Goal: Transaction & Acquisition: Purchase product/service

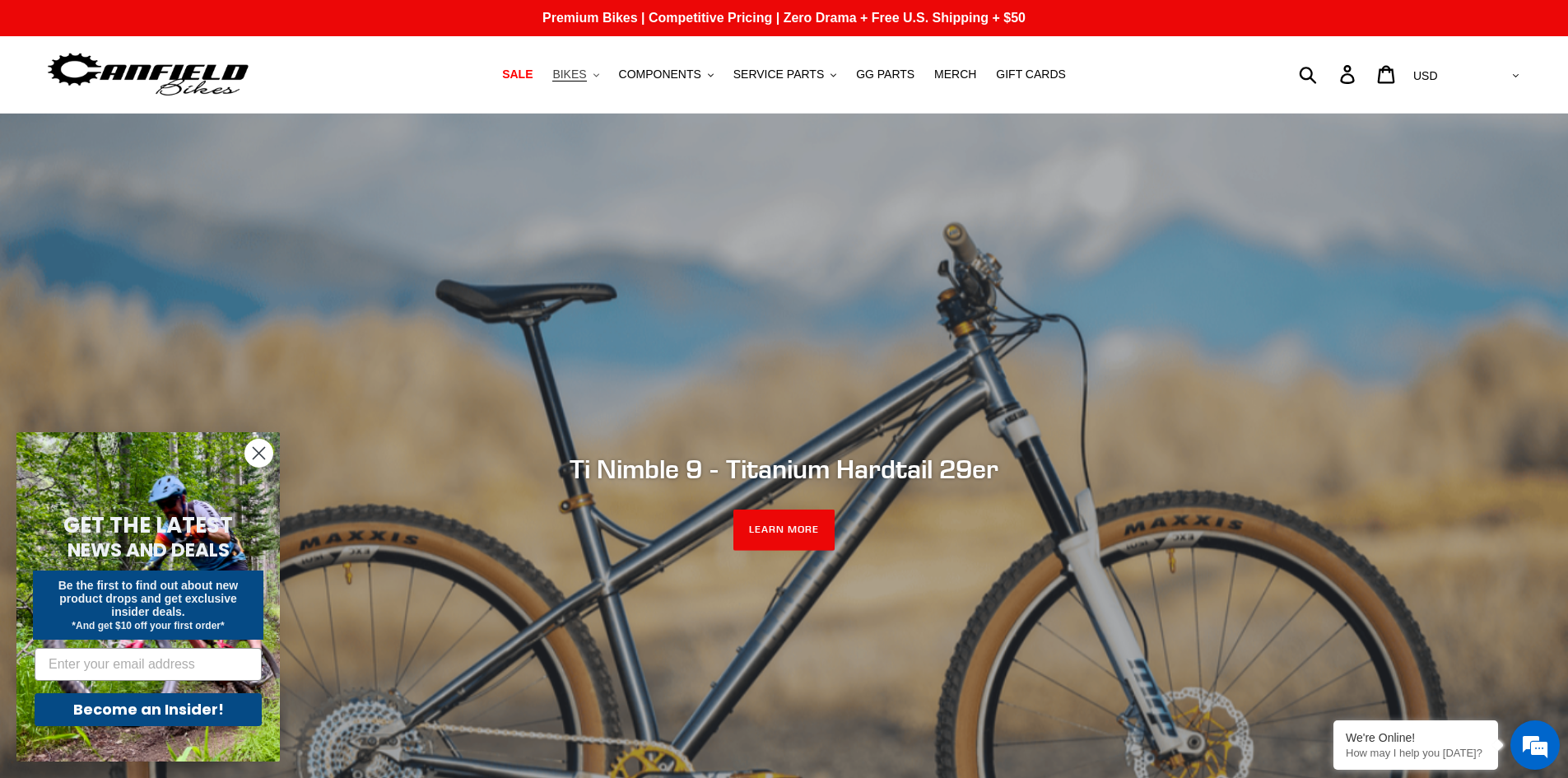
click at [587, 80] on span "BIKES" at bounding box center [569, 75] width 34 height 14
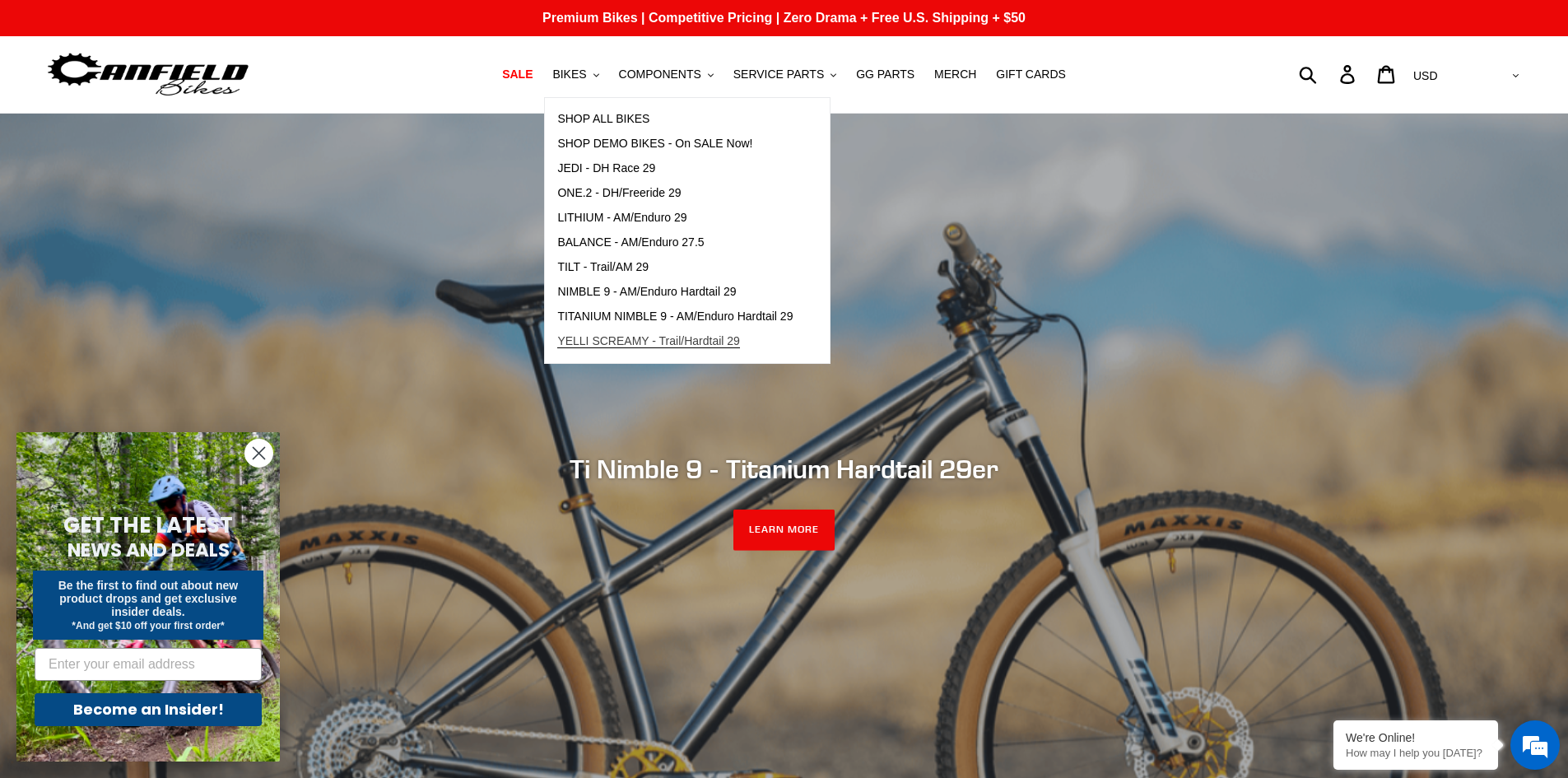
click at [703, 342] on span "YELLI SCREAMY - Trail/Hardtail 29" at bounding box center [649, 342] width 183 height 14
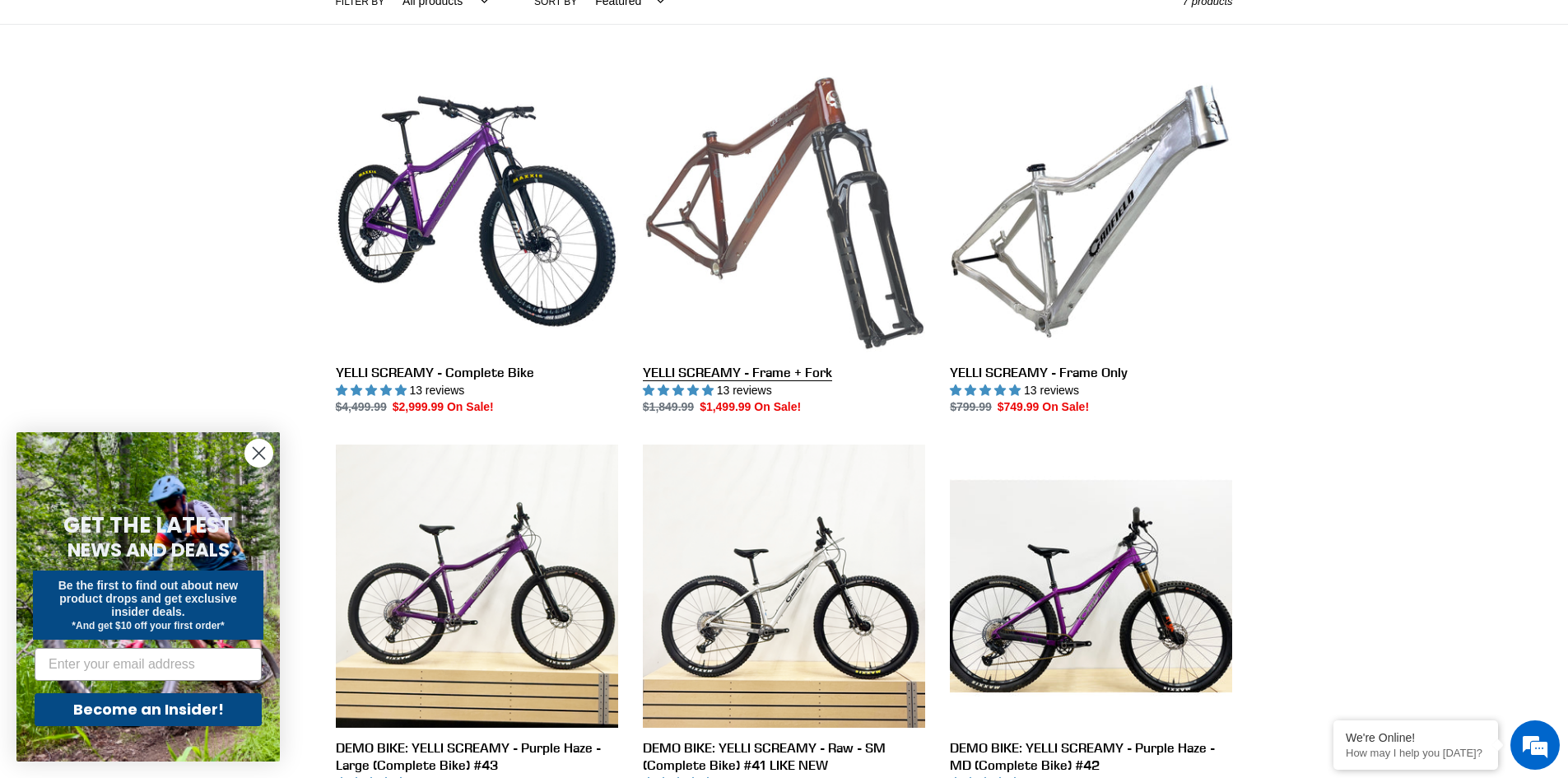
click at [804, 184] on link "YELLI SCREAMY - Frame + Fork" at bounding box center [784, 243] width 282 height 346
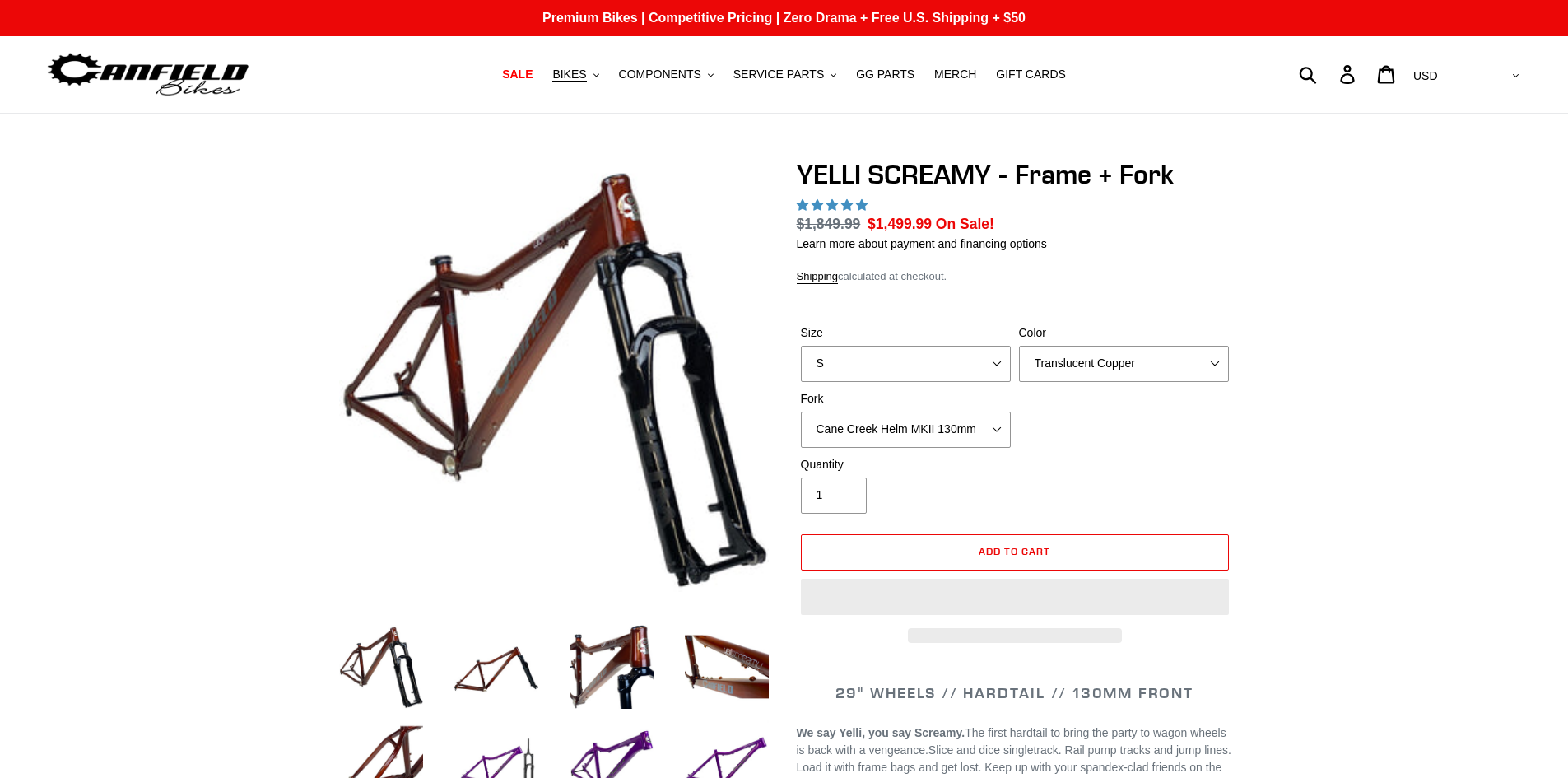
select select "highest-rating"
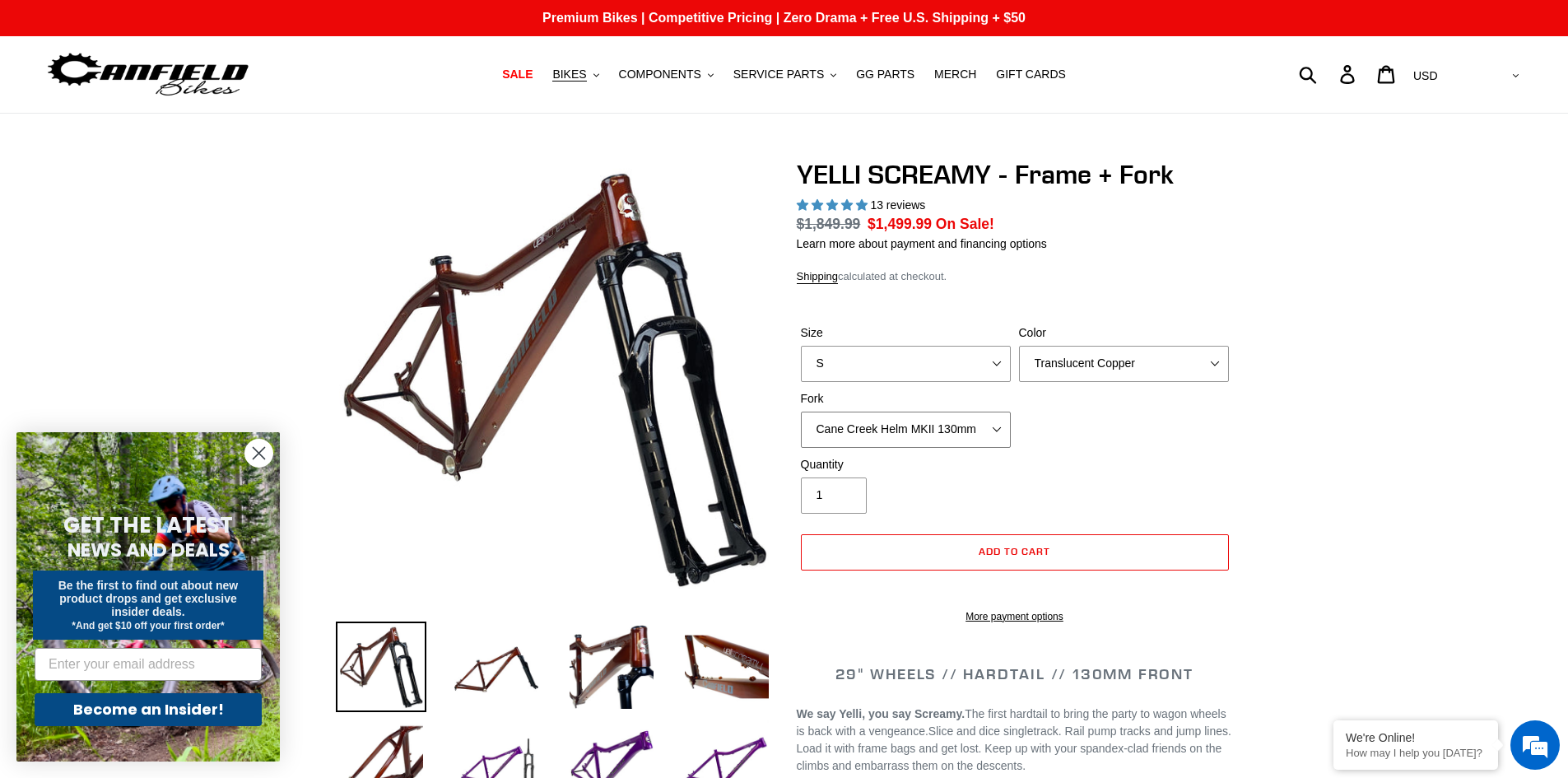
click at [938, 437] on select "Cane Creek Helm MKII 130mm Fox 34 SL Factory Grip X 130mm RockShox Pike Ultimat…" at bounding box center [905, 430] width 210 height 36
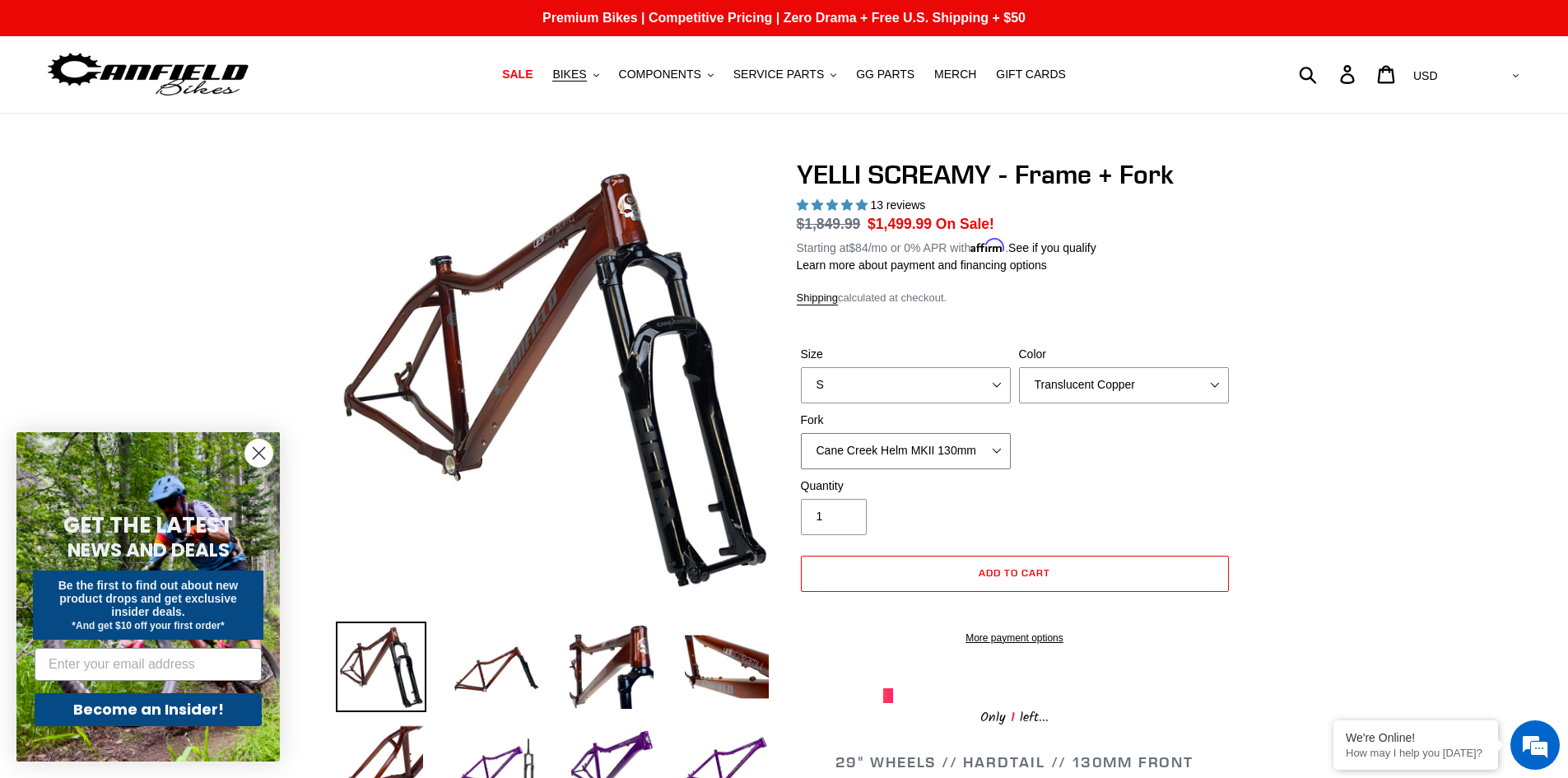
select select "Fox 34 SL Factory Grip X 130mm"
click at [801, 433] on select "Cane Creek Helm MKII 130mm Fox 34 SL Factory Grip X 130mm RockShox Pike Ultimat…" at bounding box center [905, 451] width 210 height 36
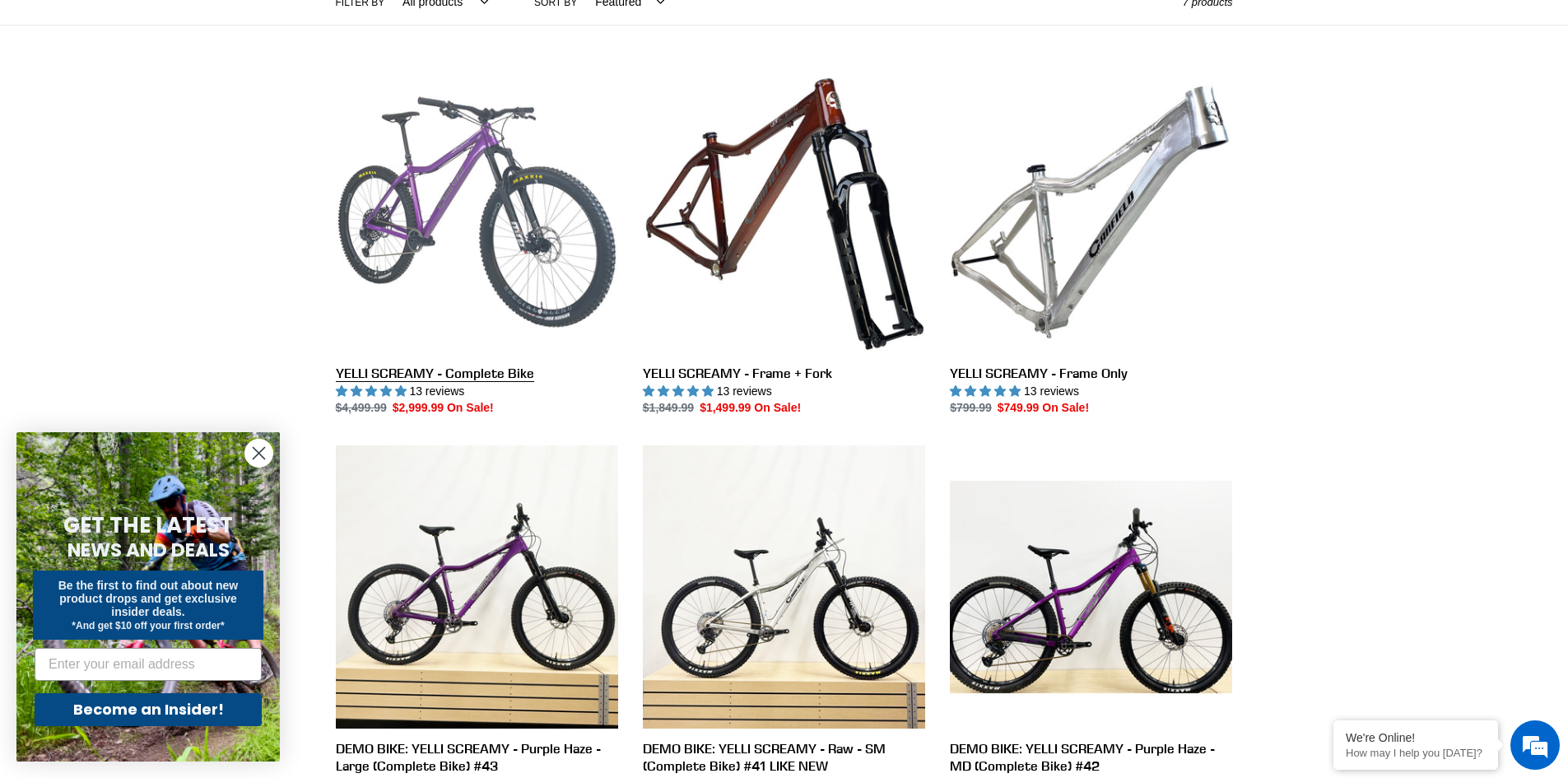
click at [479, 226] on link "YELLI SCREAMY - Complete Bike" at bounding box center [477, 244] width 282 height 346
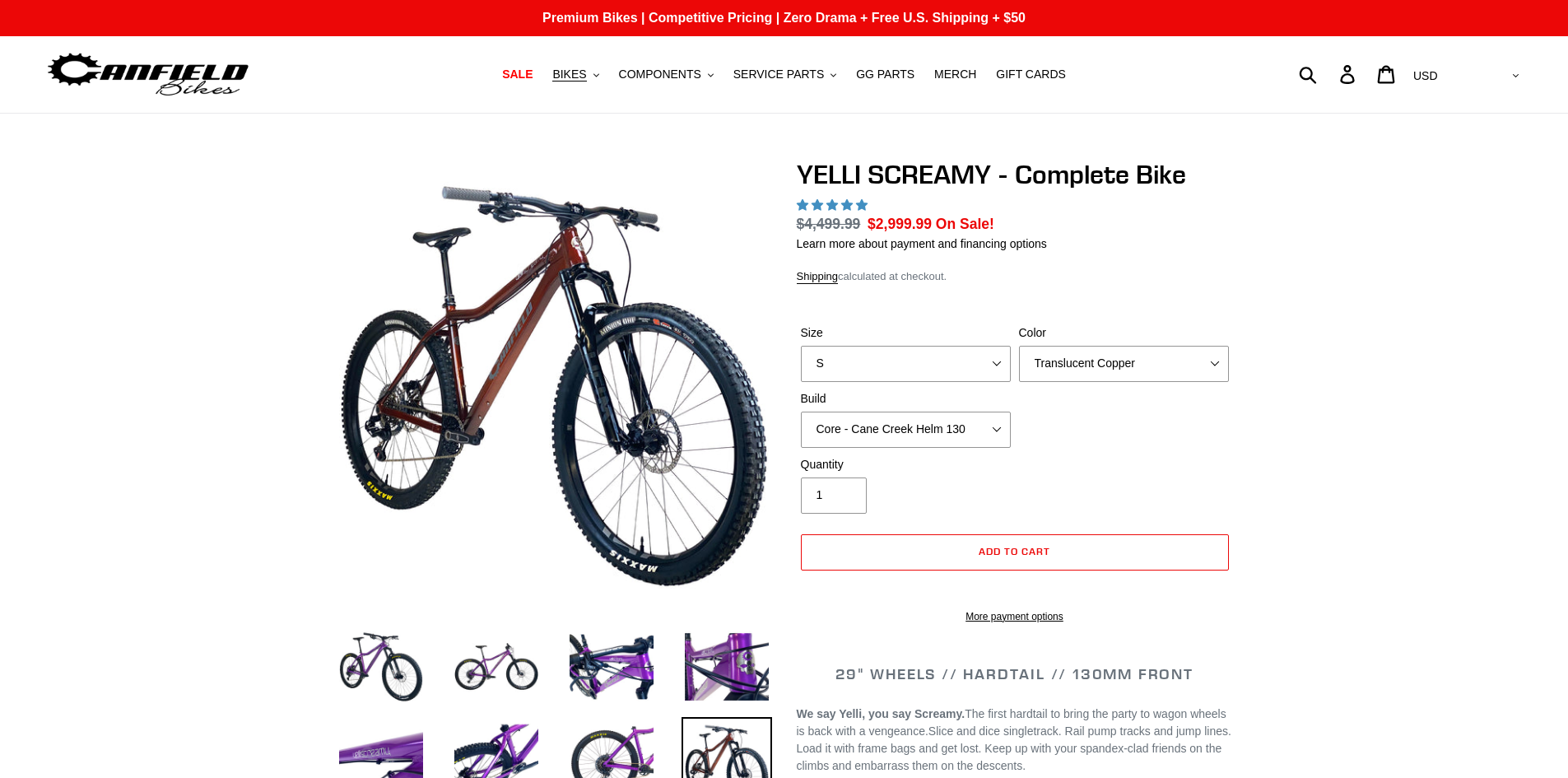
select select "highest-rating"
click at [954, 443] on select "Core - Cane Creek Helm 130 Pro - [GEOGRAPHIC_DATA] Helm 130 Core - Fox 34 SL Fa…" at bounding box center [905, 430] width 210 height 36
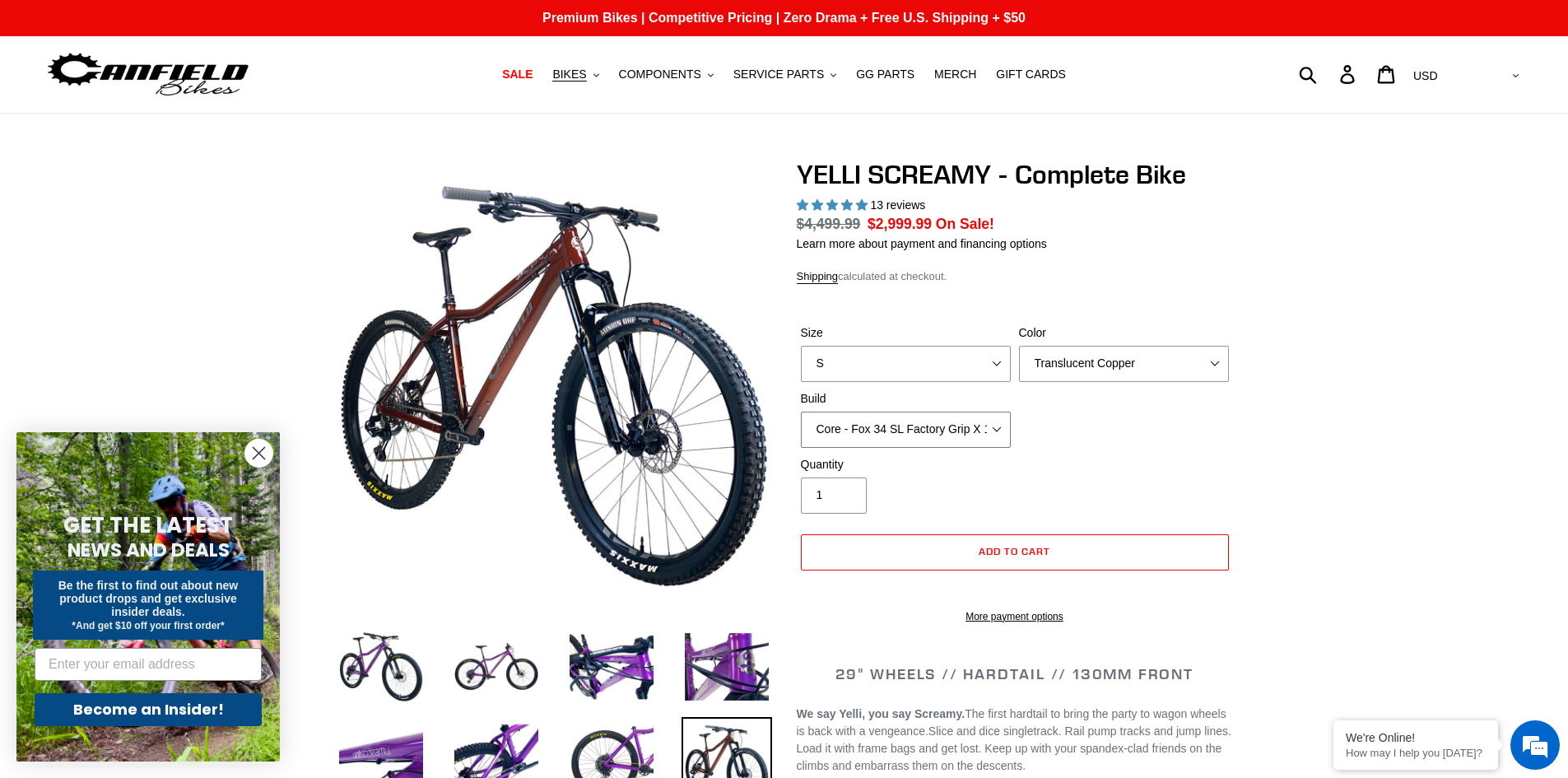
click at [801, 412] on select "Core - Cane Creek Helm 130 Pro - [GEOGRAPHIC_DATA] Helm 130 Core - Fox 34 SL Fa…" at bounding box center [905, 430] width 210 height 36
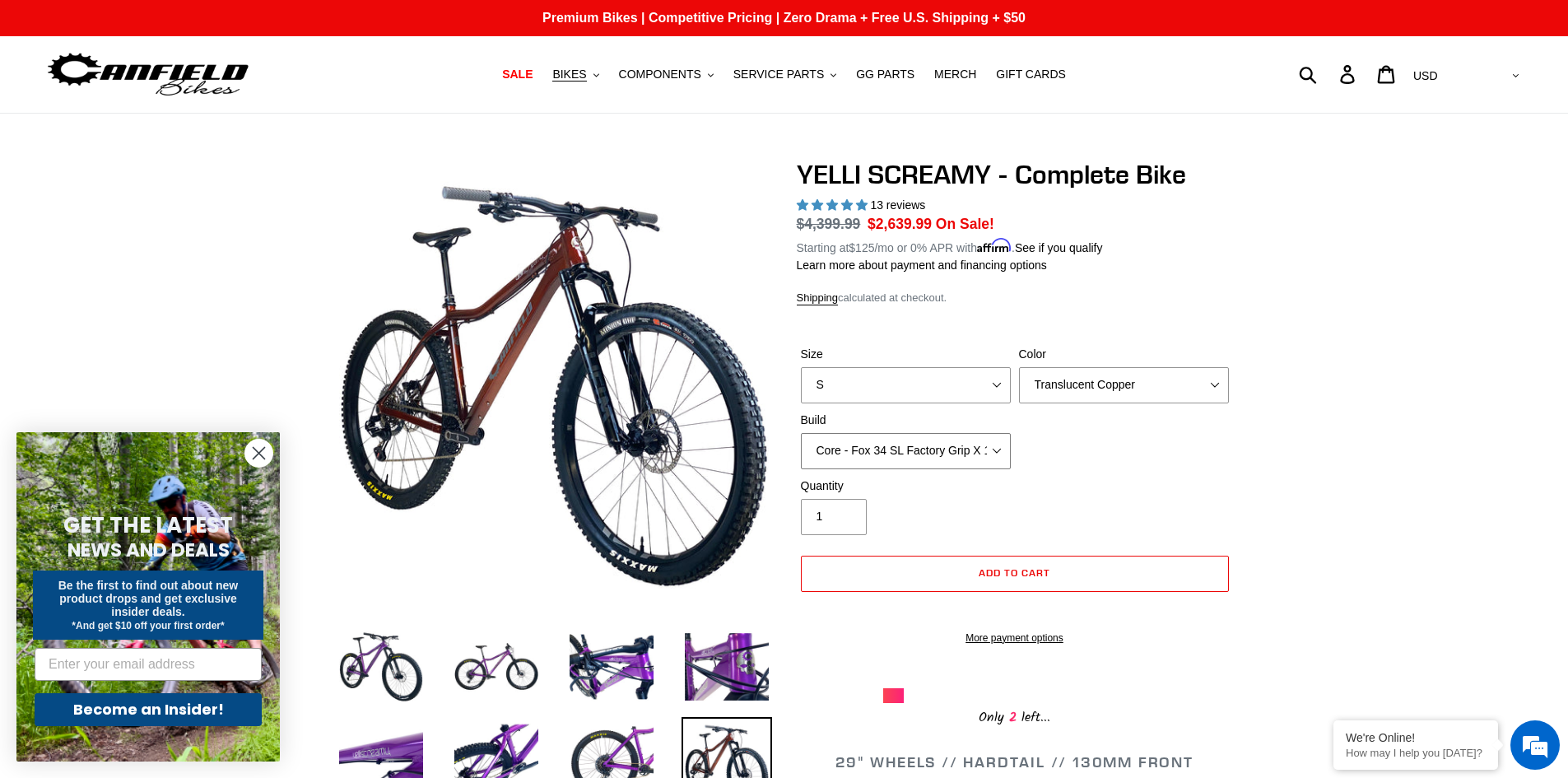
click at [1005, 452] on select "Core - Cane Creek Helm 130 Pro - [GEOGRAPHIC_DATA] Helm 130 Core - Fox 34 SL Fa…" at bounding box center [905, 451] width 210 height 36
click at [801, 433] on select "Core - Cane Creek Helm 130 Pro - [GEOGRAPHIC_DATA] Helm 130 Core - Fox 34 SL Fa…" at bounding box center [905, 451] width 210 height 36
click at [948, 451] on select "Core - Cane Creek Helm 130 Pro - [GEOGRAPHIC_DATA] Helm 130 Core - Fox 34 SL Fa…" at bounding box center [905, 451] width 210 height 36
select select "Core - Fox 34 SL Factory Grip X 130"
click at [801, 433] on select "Core - Cane Creek Helm 130 Pro - [GEOGRAPHIC_DATA] Helm 130 Core - Fox 34 SL Fa…" at bounding box center [905, 451] width 210 height 36
